Goal: Task Accomplishment & Management: Manage account settings

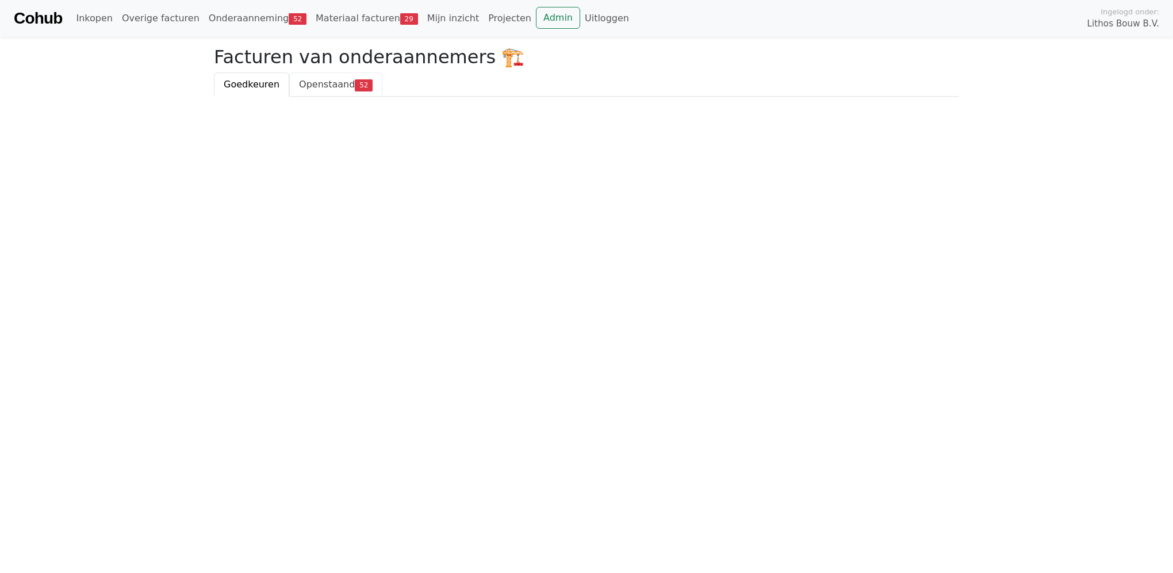
click at [299, 85] on span "Openstaand" at bounding box center [327, 84] width 56 height 11
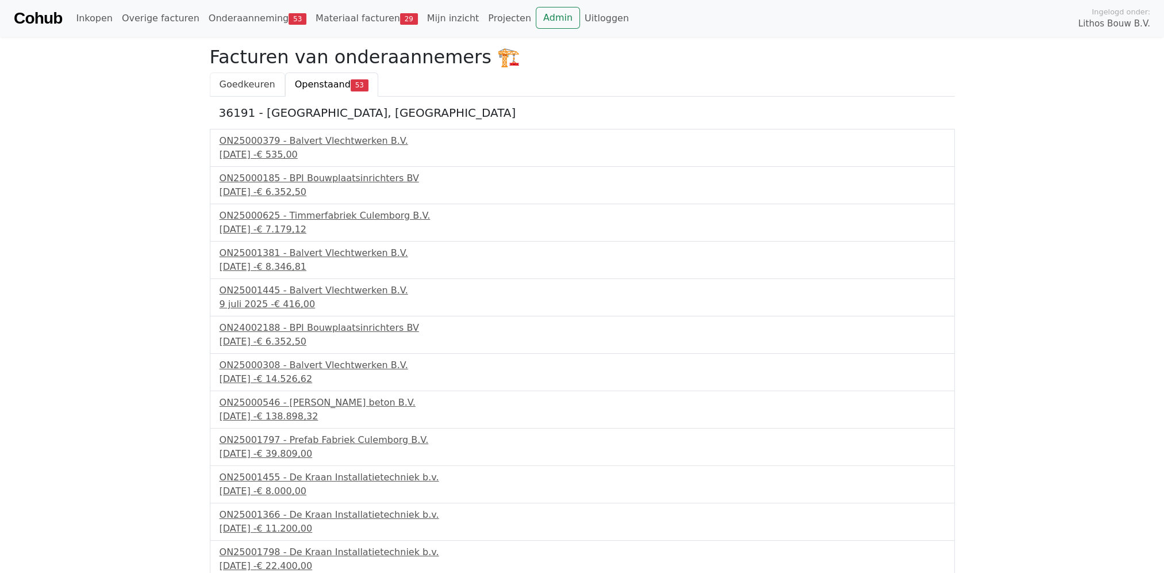
drag, startPoint x: 0, startPoint y: 0, endPoint x: 252, endPoint y: 85, distance: 265.7
click at [252, 85] on span "Goedkeuren" at bounding box center [248, 84] width 56 height 11
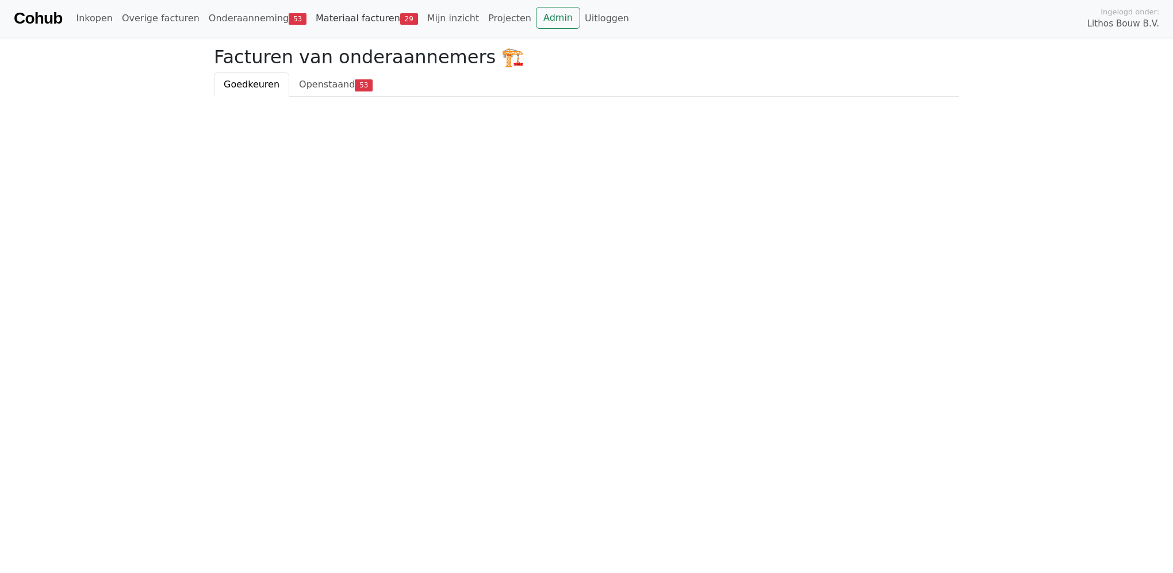
click at [343, 13] on link "Materiaal facturen 29" at bounding box center [367, 18] width 112 height 23
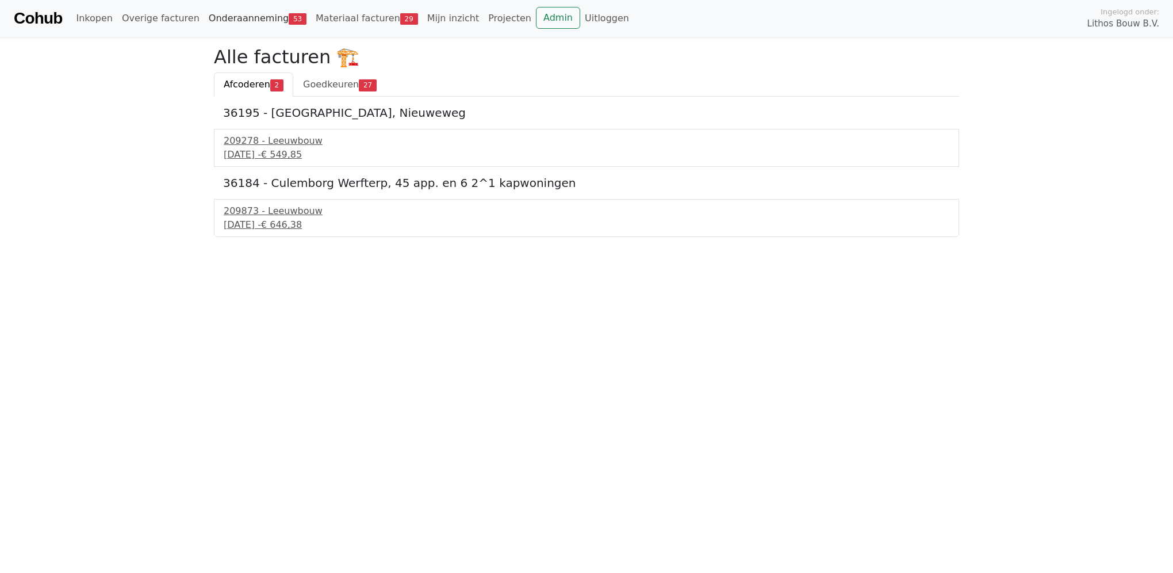
click at [252, 17] on link "Onderaanneming 53" at bounding box center [257, 18] width 107 height 23
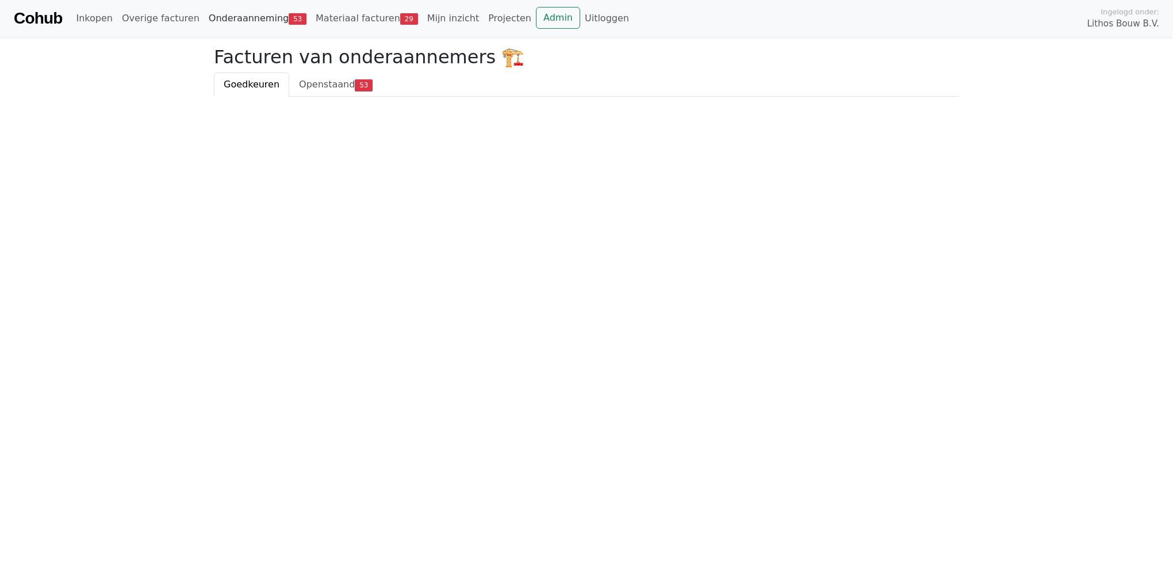
click at [251, 18] on link "Onderaanneming 53" at bounding box center [257, 18] width 107 height 23
click at [320, 17] on link "Materiaal facturen 29" at bounding box center [367, 18] width 112 height 23
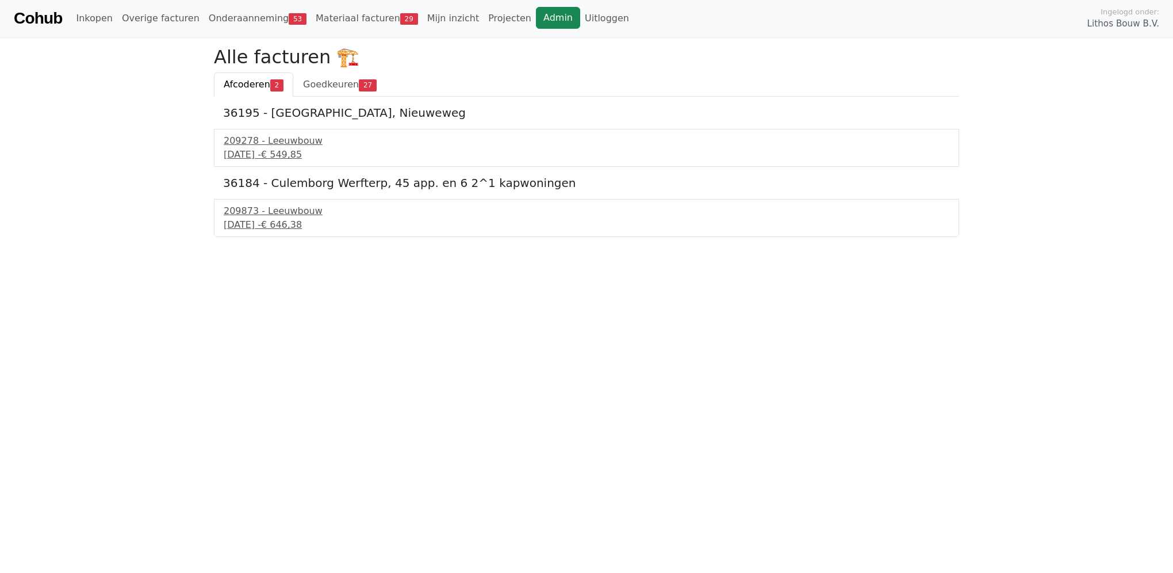
click at [536, 14] on link "Admin" at bounding box center [558, 18] width 44 height 22
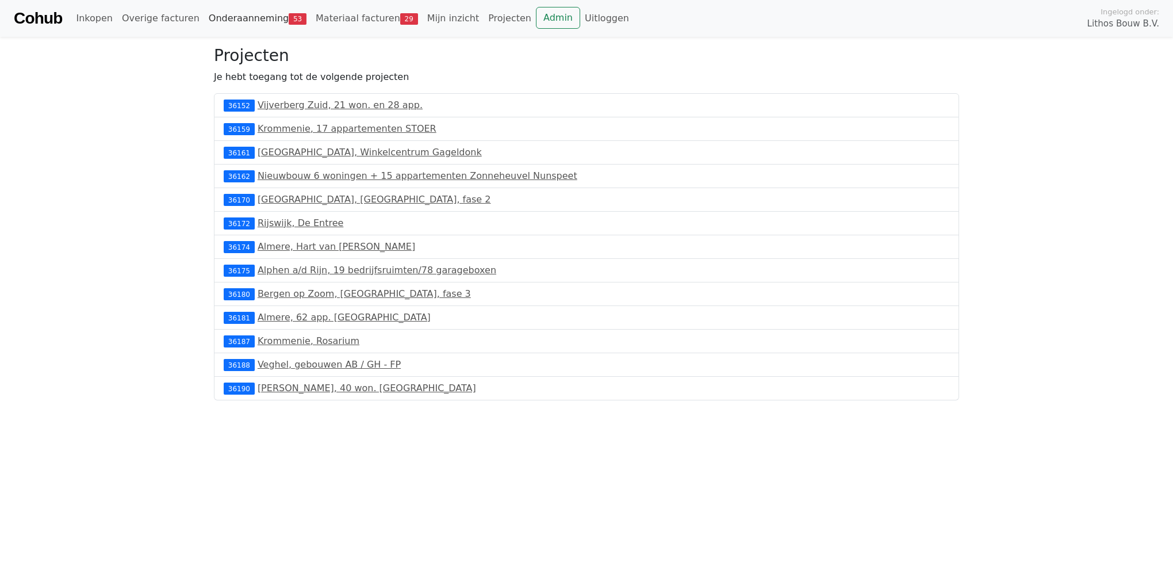
click at [211, 19] on link "Onderaanneming 53" at bounding box center [257, 18] width 107 height 23
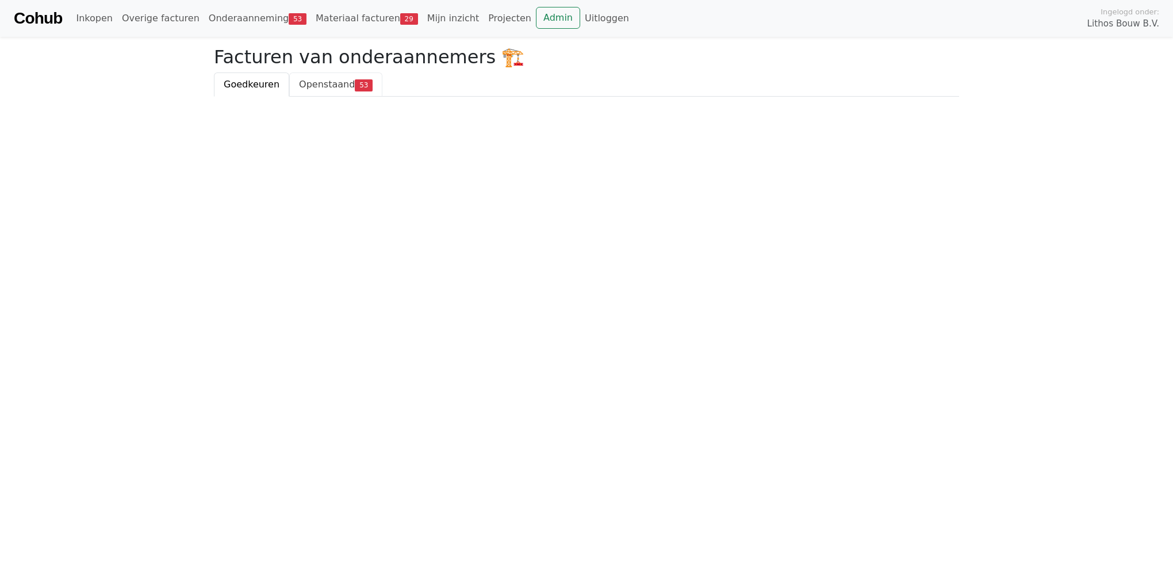
click at [299, 85] on span "Openstaand" at bounding box center [327, 84] width 56 height 11
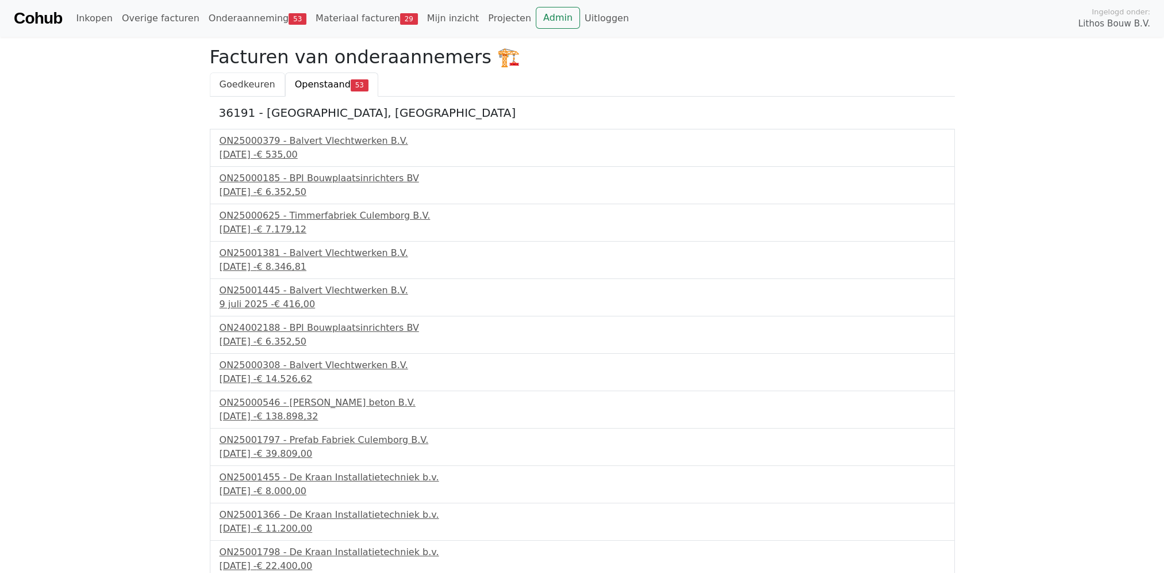
click at [244, 79] on span "Goedkeuren" at bounding box center [248, 84] width 56 height 11
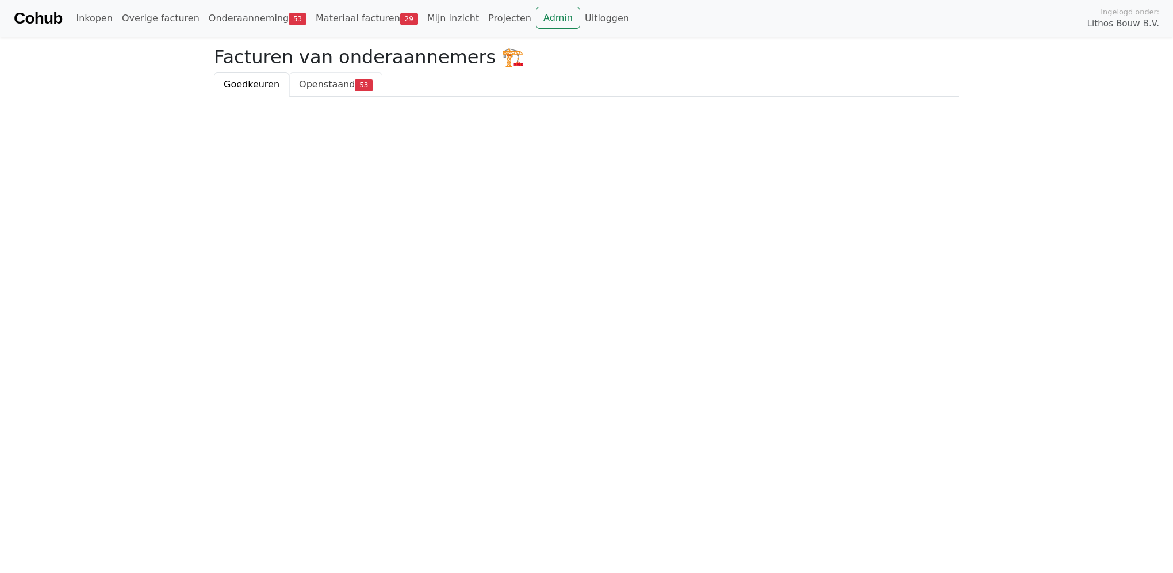
click at [329, 80] on span "Openstaand" at bounding box center [327, 84] width 56 height 11
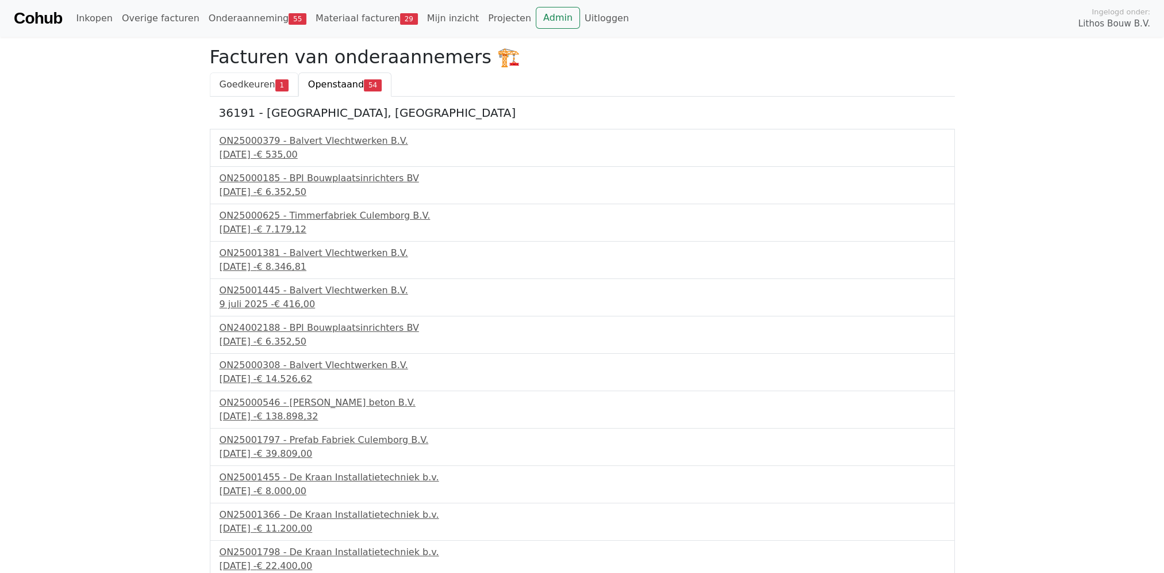
click at [249, 84] on span "Goedkeuren" at bounding box center [248, 84] width 56 height 11
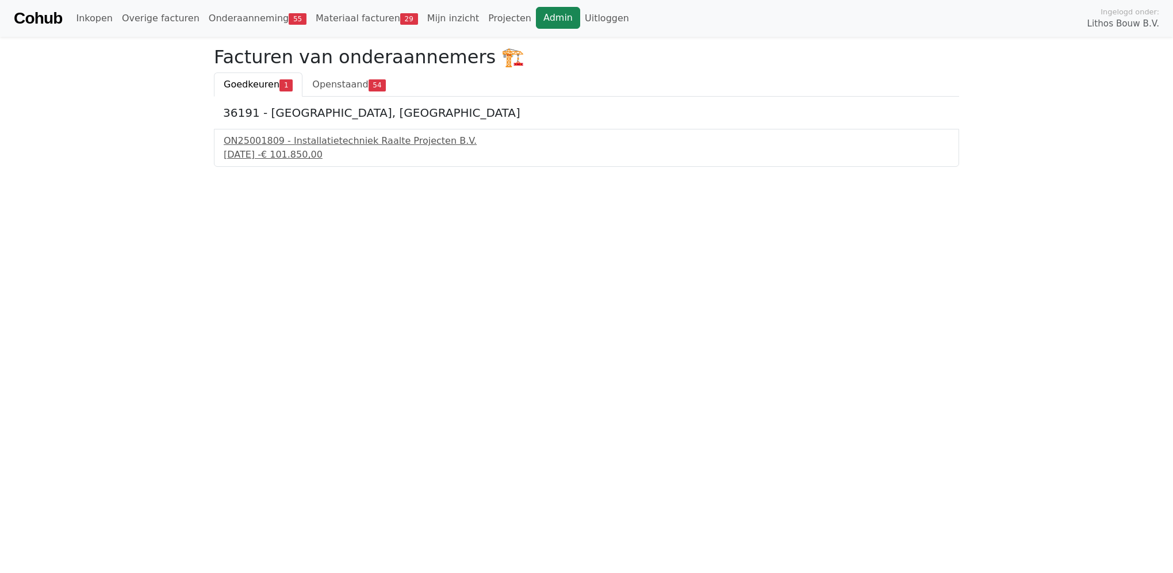
click at [536, 18] on link "Admin" at bounding box center [558, 18] width 44 height 22
